Goal: Task Accomplishment & Management: Manage account settings

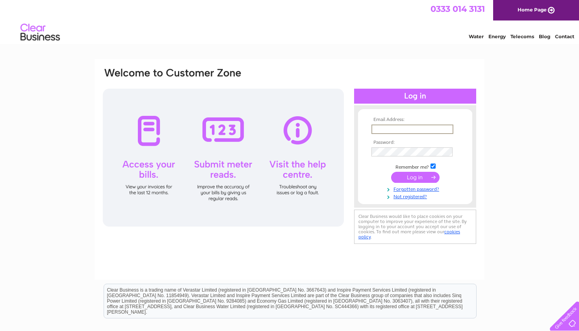
type input "[EMAIL_ADDRESS][DOMAIN_NAME]"
click at [422, 177] on input "submit" at bounding box center [415, 176] width 48 height 11
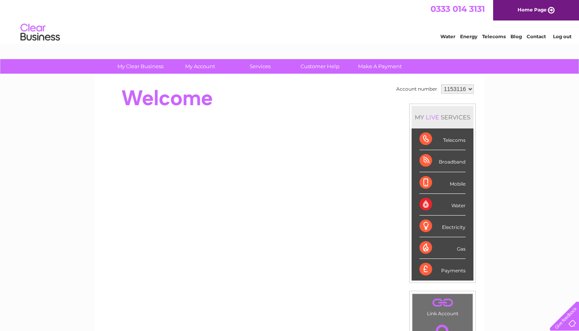
click at [427, 222] on div "Electricity" at bounding box center [443, 227] width 46 height 22
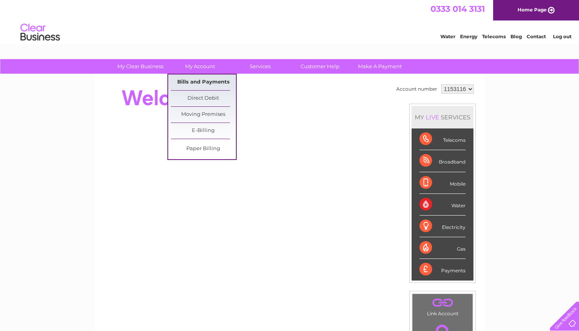
click at [208, 81] on link "Bills and Payments" at bounding box center [203, 82] width 65 height 16
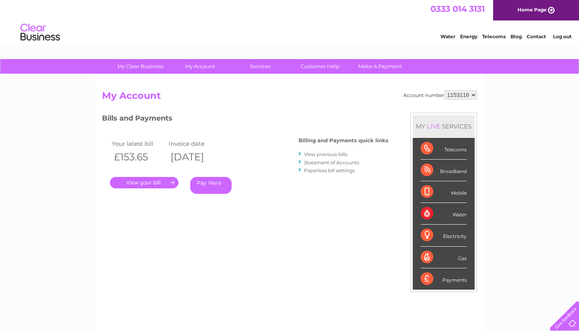
click at [151, 181] on link "." at bounding box center [144, 182] width 69 height 11
click at [322, 154] on link "View previous bills" at bounding box center [325, 154] width 43 height 6
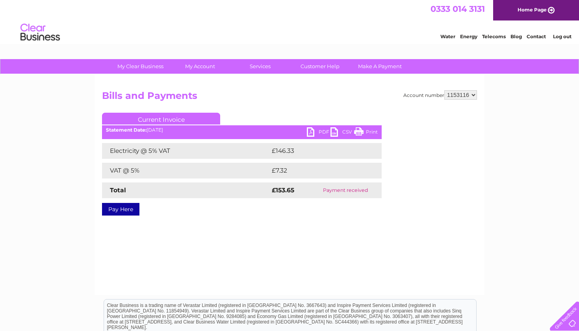
click at [268, 239] on div "Account number 1153116 Bills and Payments Current Invoice PDF CSV Print £146.33" at bounding box center [290, 184] width 390 height 221
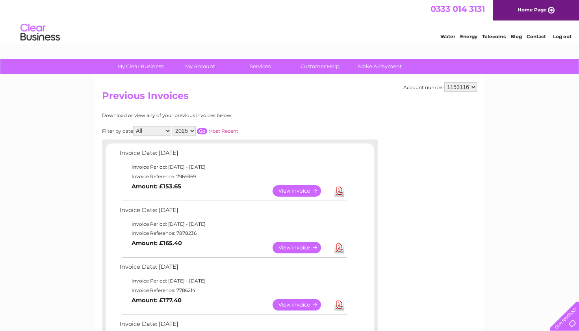
click at [566, 35] on link "Log out" at bounding box center [562, 36] width 19 height 6
